Goal: Task Accomplishment & Management: Manage account settings

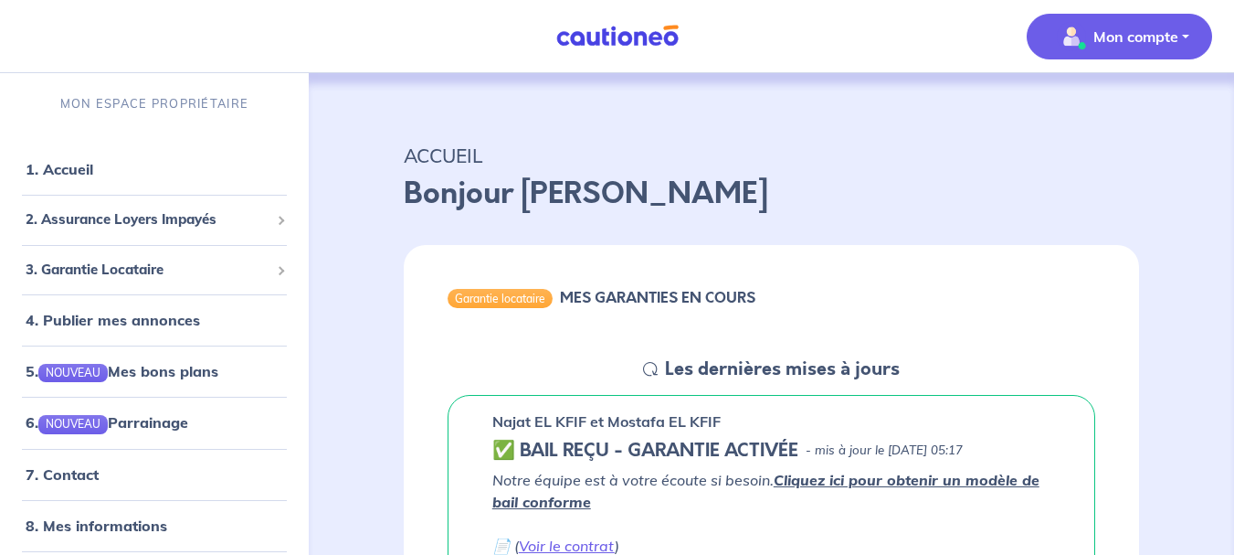
click at [1162, 44] on p "Mon compte" at bounding box center [1136, 37] width 85 height 22
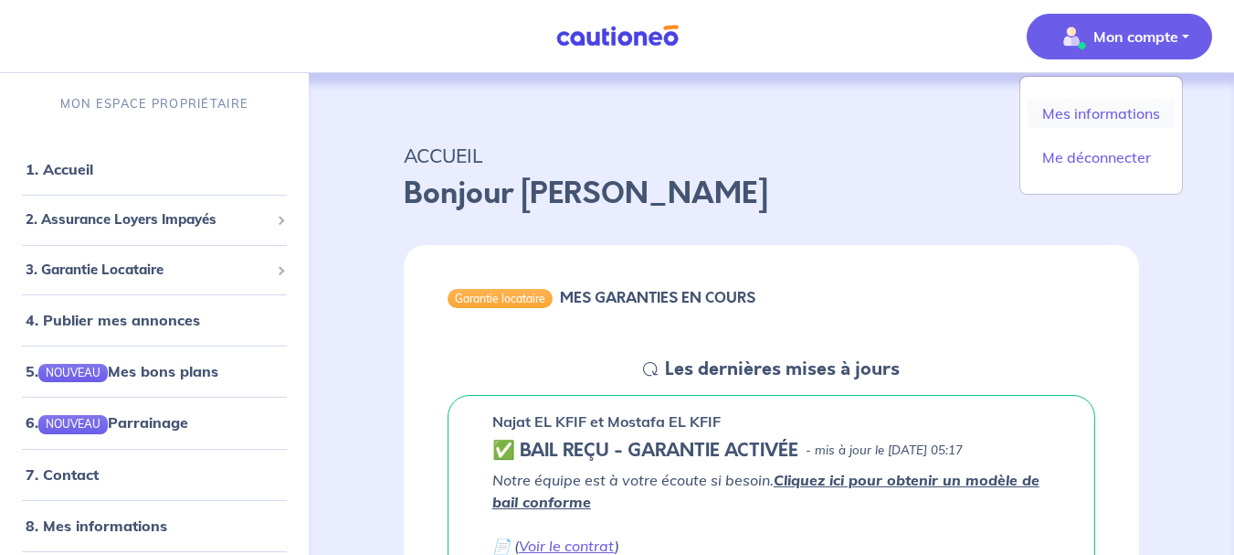
click at [1139, 117] on link "Mes informations" at bounding box center [1101, 113] width 147 height 29
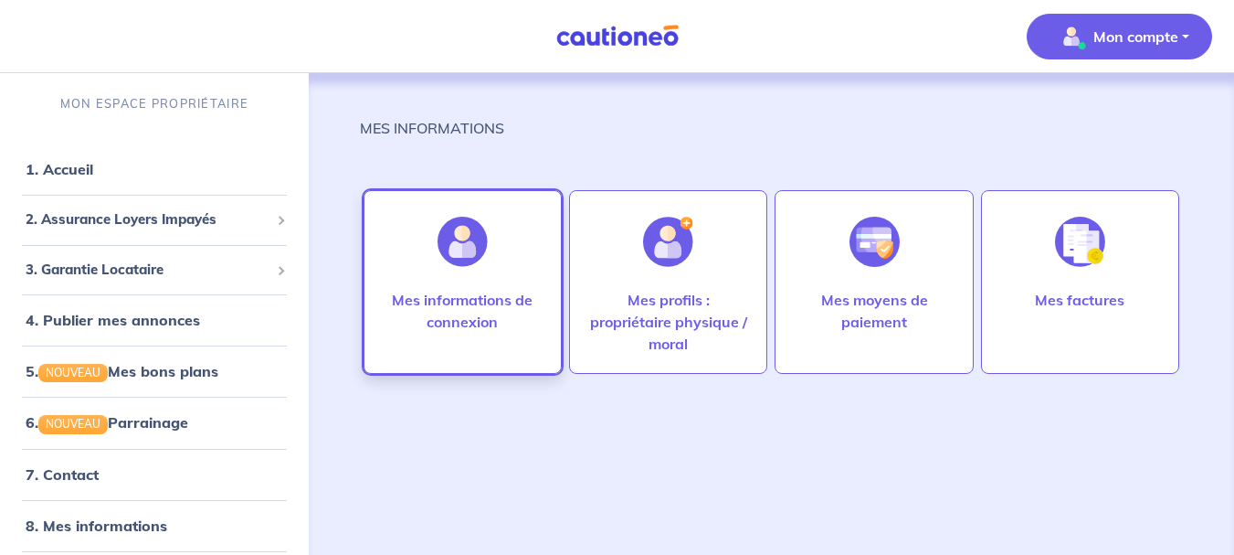
click at [522, 291] on p "Mes informations de connexion" at bounding box center [463, 311] width 160 height 44
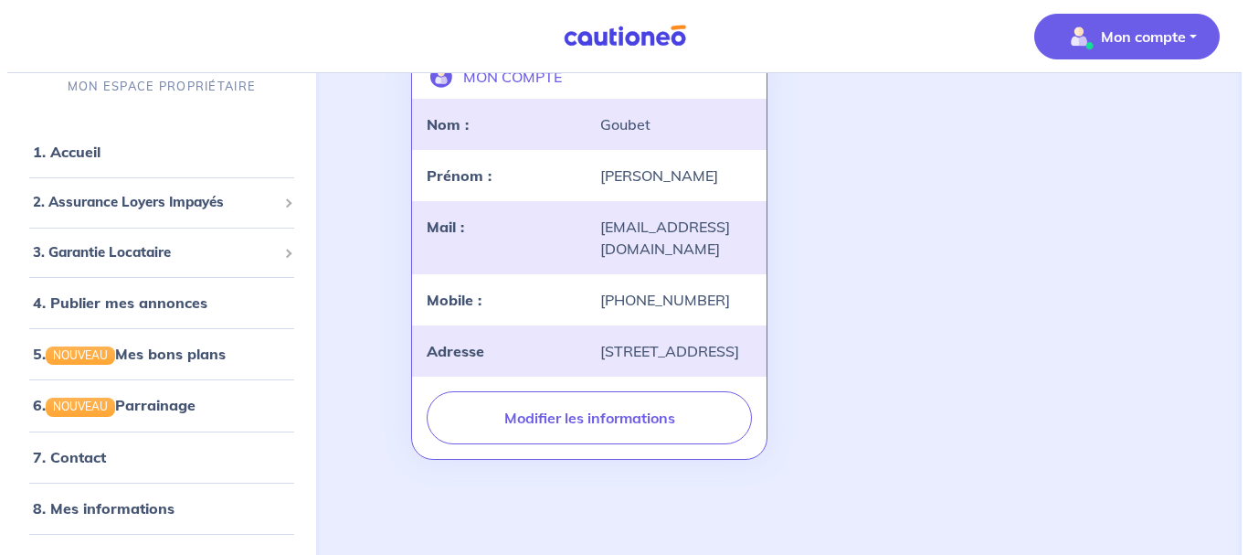
scroll to position [232, 0]
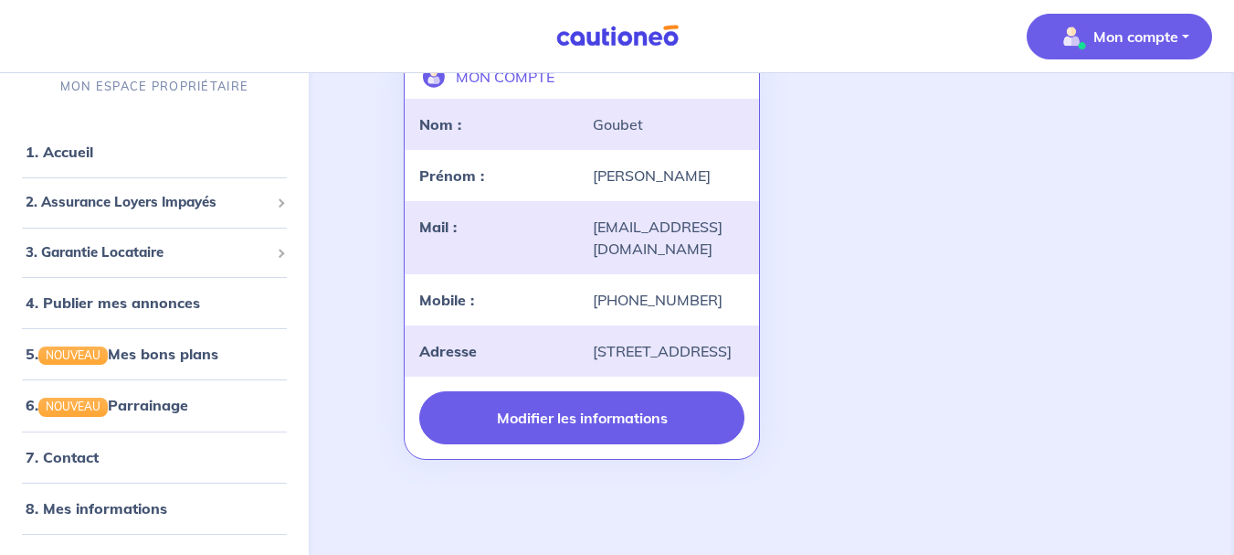
click at [585, 418] on button "Modifier les informations" at bounding box center [582, 417] width 326 height 53
select select "FR"
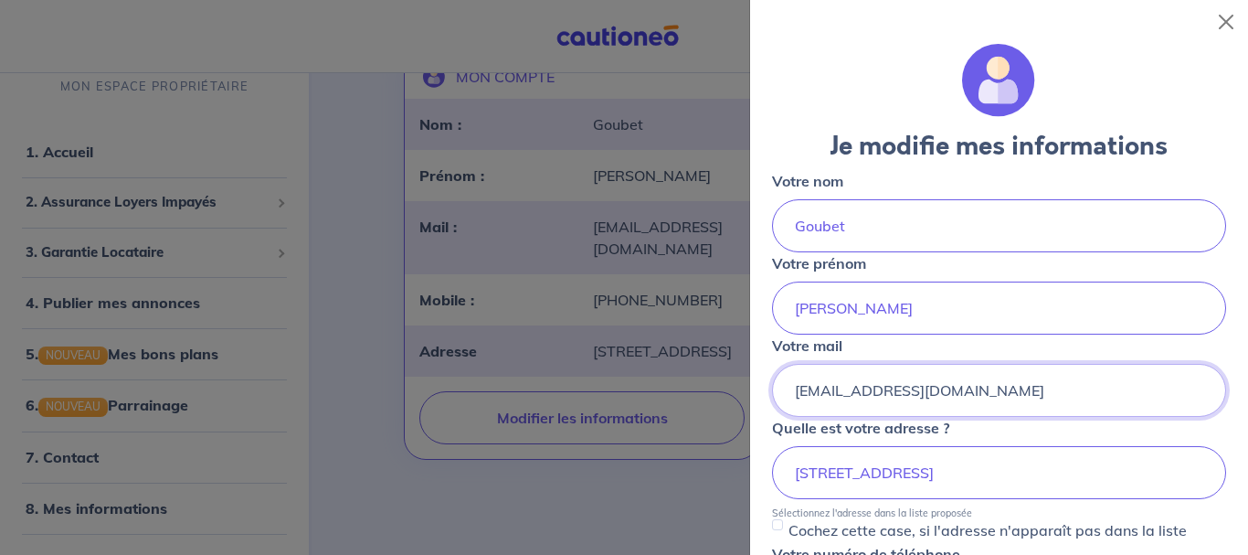
scroll to position [0, 0]
drag, startPoint x: 988, startPoint y: 399, endPoint x: 773, endPoint y: 401, distance: 214.7
click at [773, 401] on div "[EMAIL_ADDRESS][DOMAIN_NAME]" at bounding box center [999, 390] width 454 height 53
type input "[PERSON_NAME][EMAIL_ADDRESS][DOMAIN_NAME]"
click at [885, 345] on div "Votre mail [PERSON_NAME][EMAIL_ADDRESS][DOMAIN_NAME]" at bounding box center [999, 375] width 454 height 82
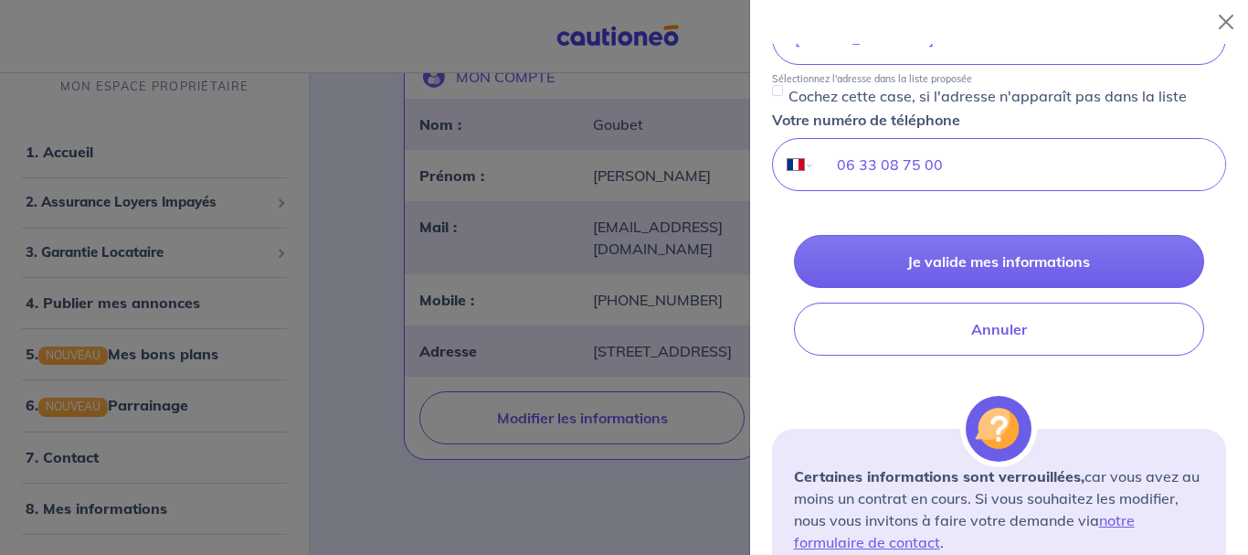
scroll to position [437, 0]
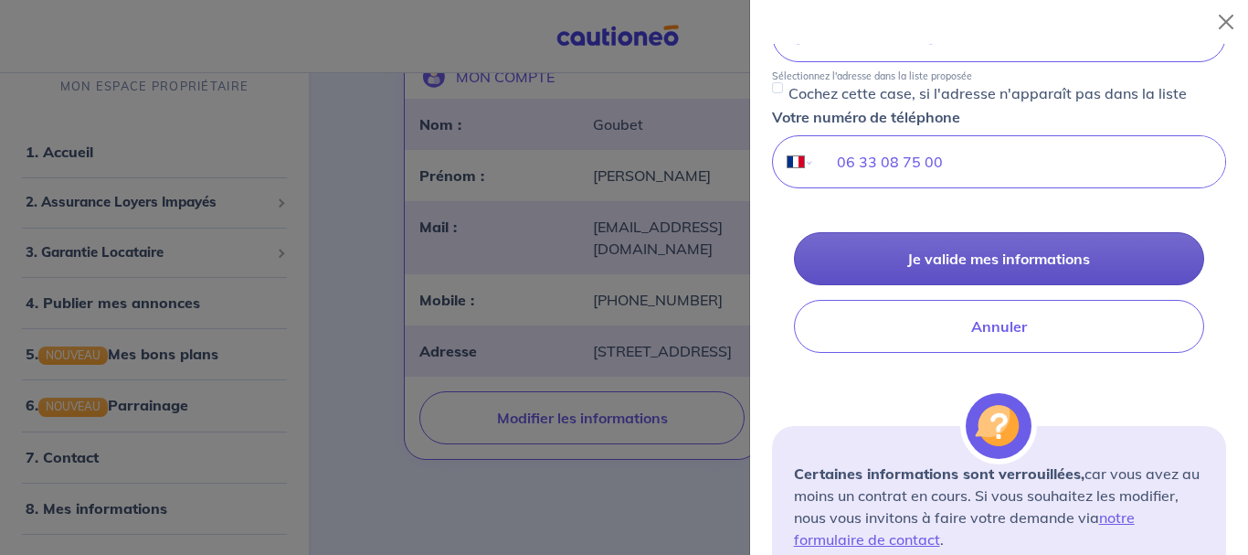
click at [1031, 265] on button "Je valide mes informations" at bounding box center [999, 258] width 410 height 53
